Goal: Task Accomplishment & Management: Complete application form

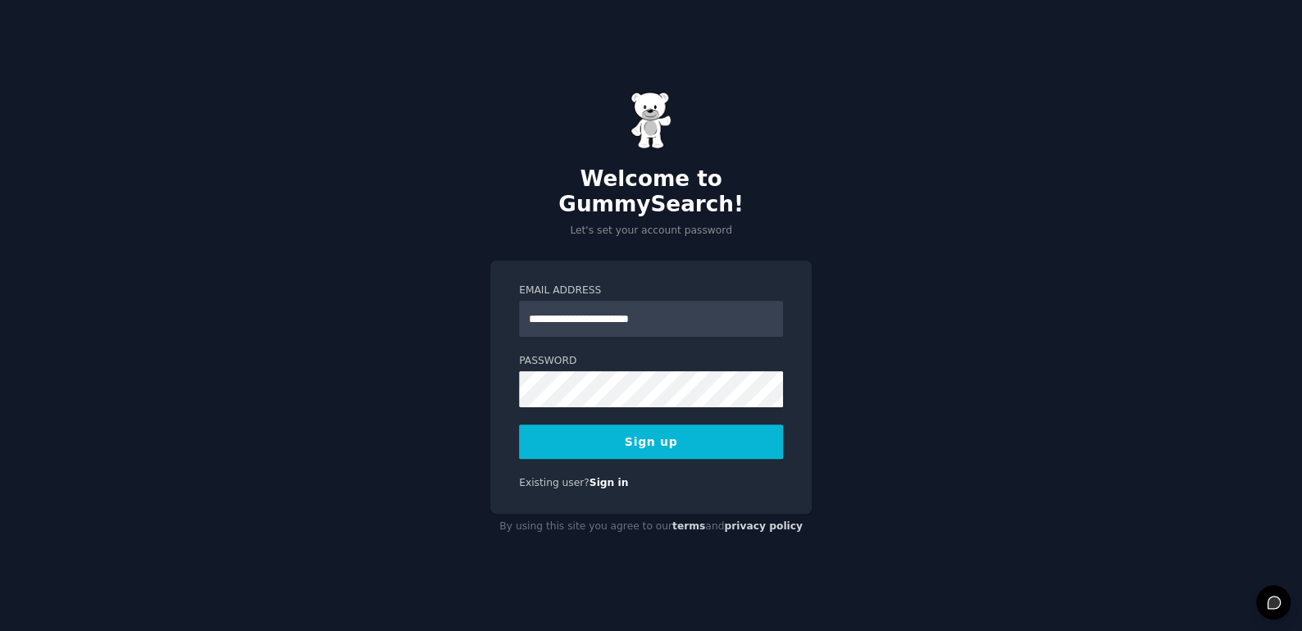
type input "**********"
click at [691, 440] on button "Sign up" at bounding box center [651, 442] width 264 height 34
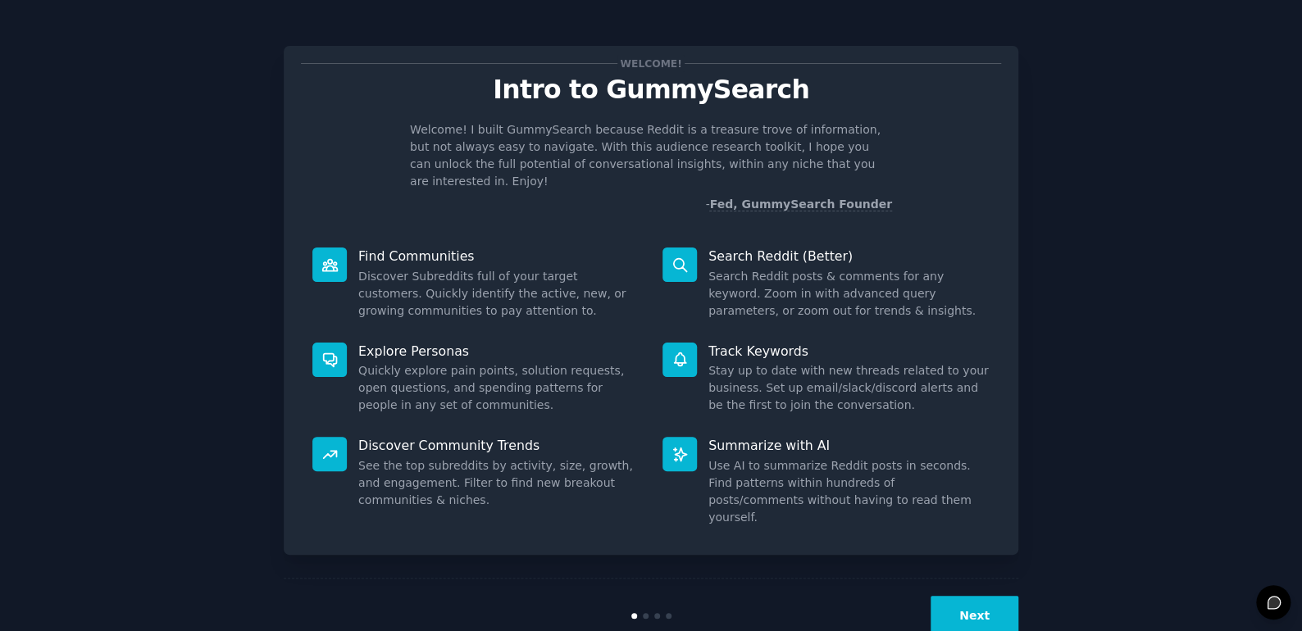
click at [995, 596] on button "Next" at bounding box center [975, 616] width 88 height 40
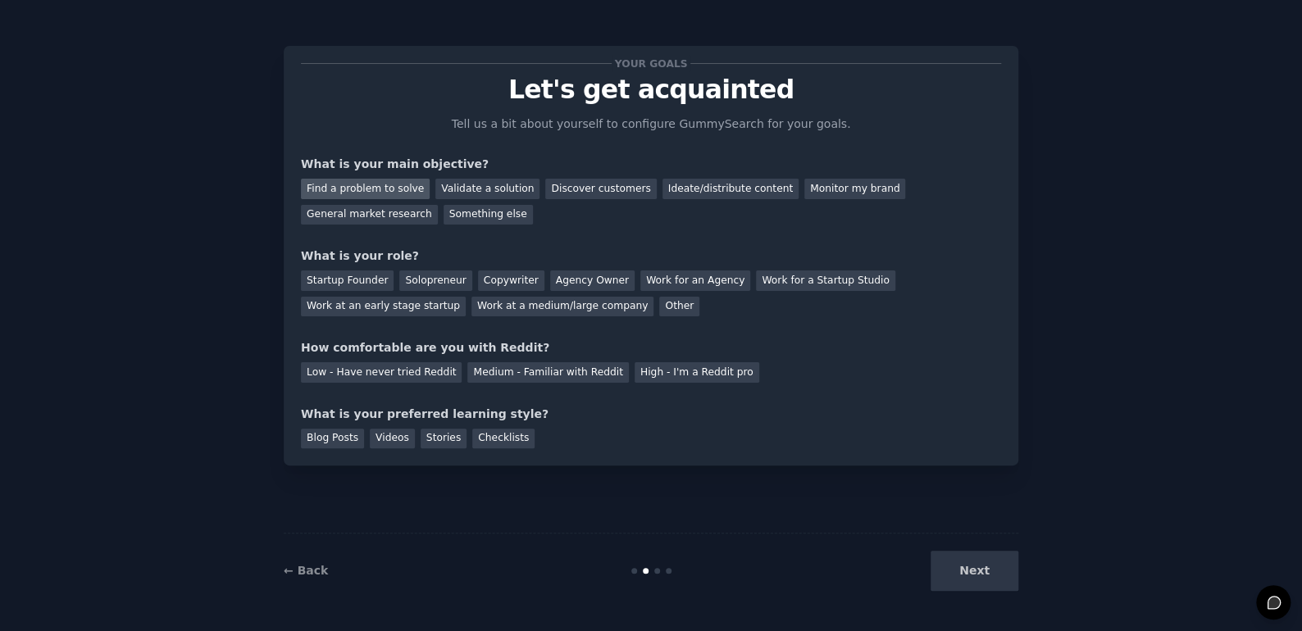
click at [371, 192] on div "Find a problem to solve" at bounding box center [365, 189] width 129 height 21
click at [714, 189] on div "Ideate/distribute content" at bounding box center [731, 189] width 136 height 21
click at [402, 194] on div "Find a problem to solve" at bounding box center [365, 189] width 129 height 21
click at [440, 281] on div "Solopreneur" at bounding box center [435, 281] width 72 height 21
click at [654, 374] on div "High - I'm a Reddit pro" at bounding box center [697, 372] width 125 height 21
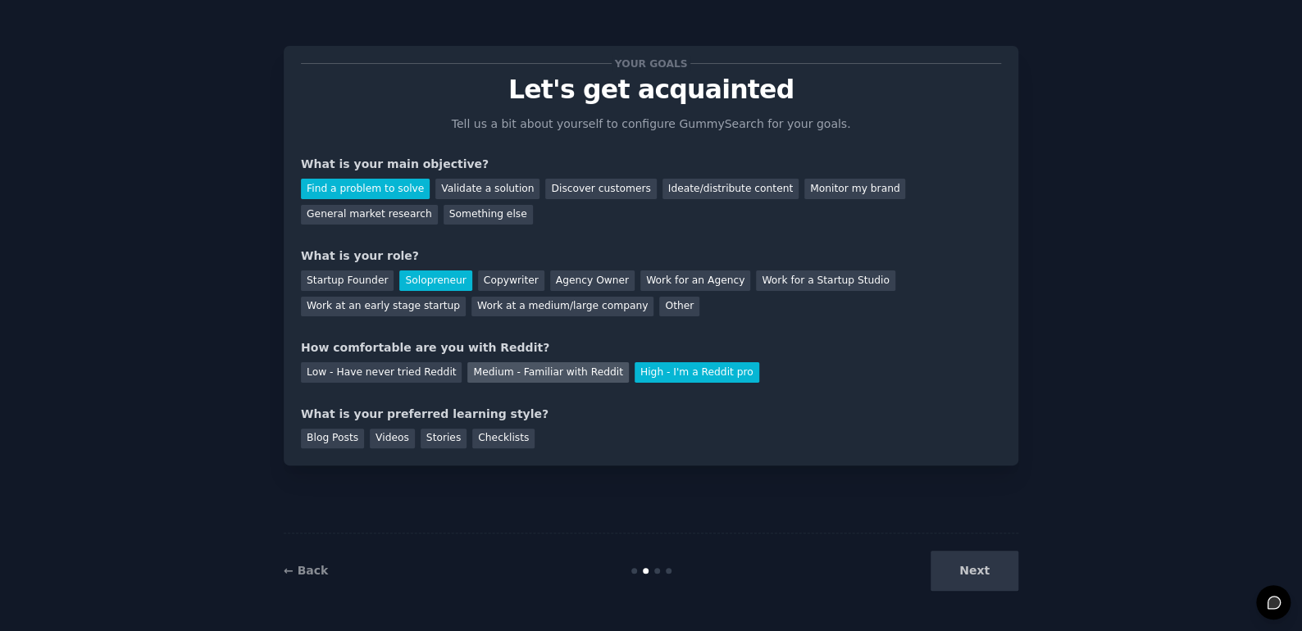
click at [509, 375] on div "Medium - Familiar with Reddit" at bounding box center [547, 372] width 161 height 21
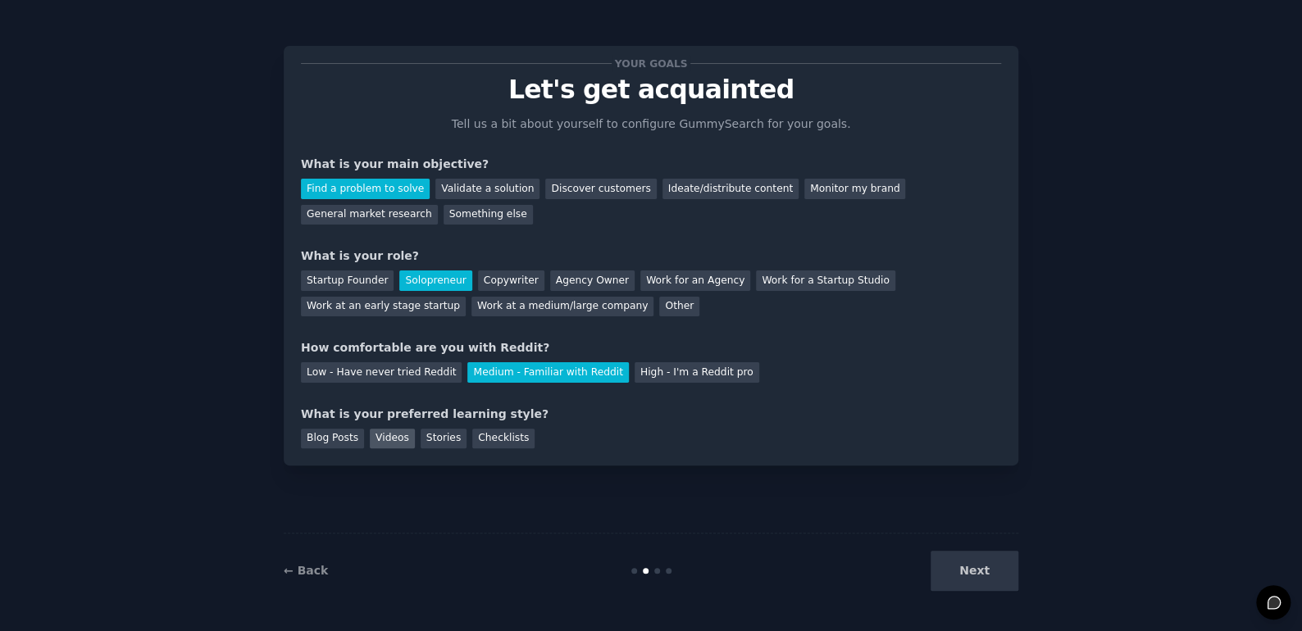
click at [390, 440] on div "Videos" at bounding box center [392, 439] width 45 height 21
click at [1000, 588] on button "Next" at bounding box center [975, 571] width 88 height 40
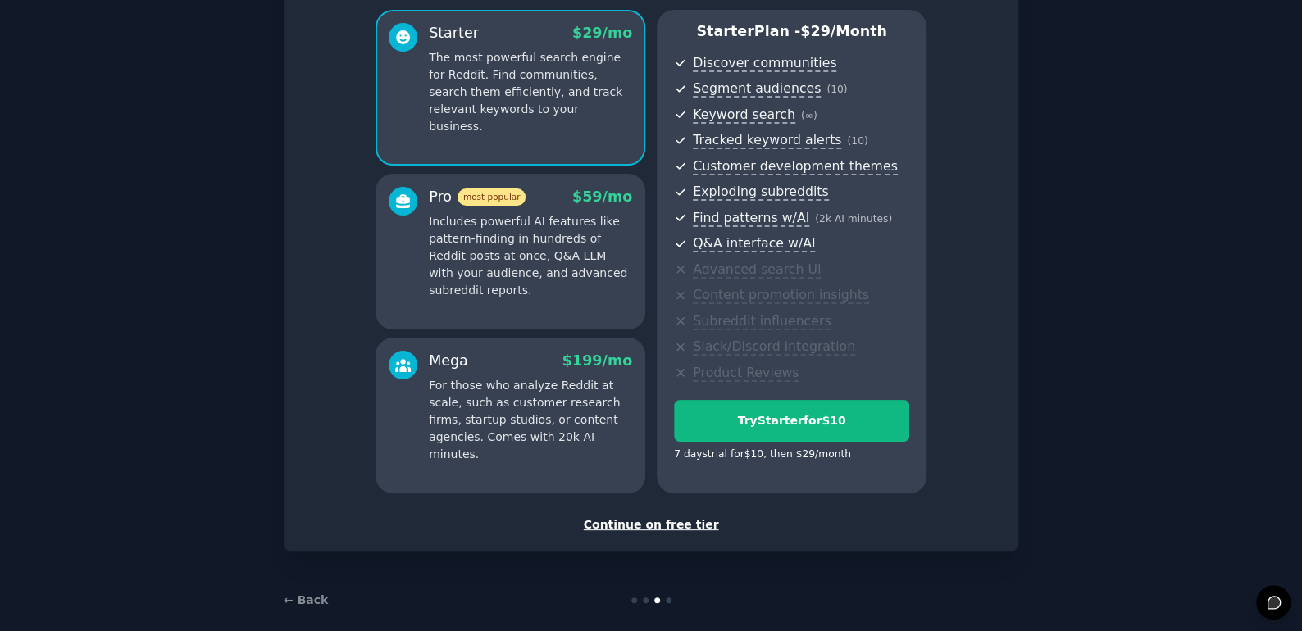
scroll to position [153, 0]
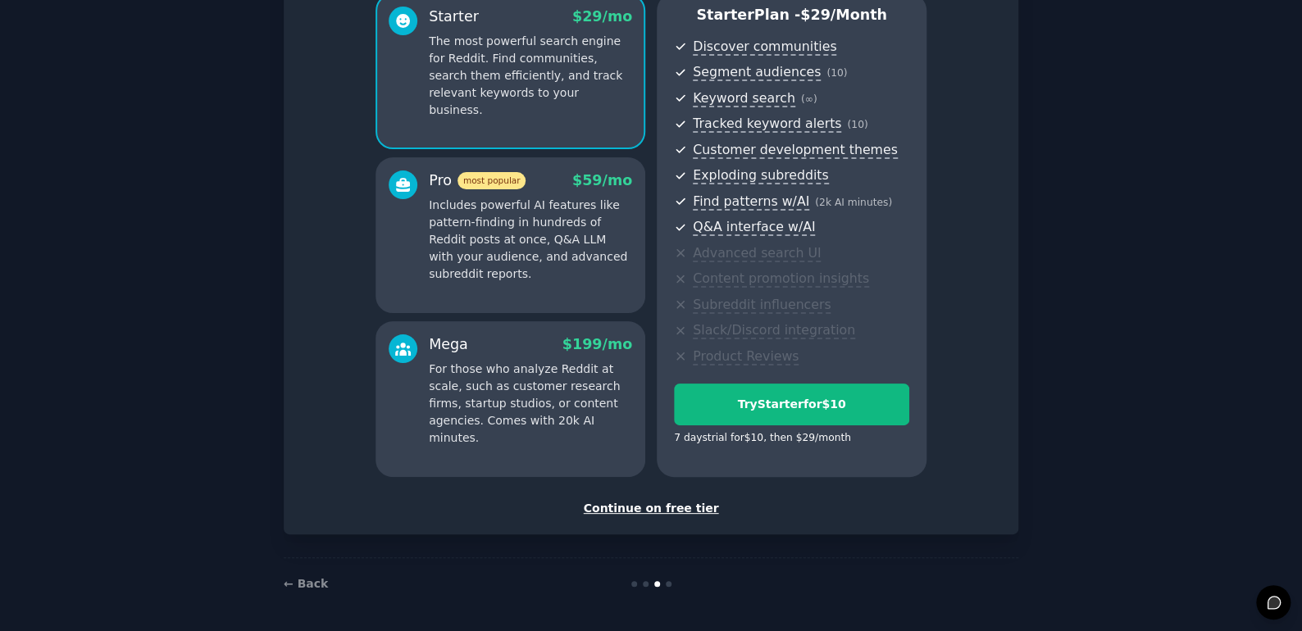
click at [653, 513] on div "Continue on free tier" at bounding box center [651, 508] width 700 height 17
